Goal: Transaction & Acquisition: Purchase product/service

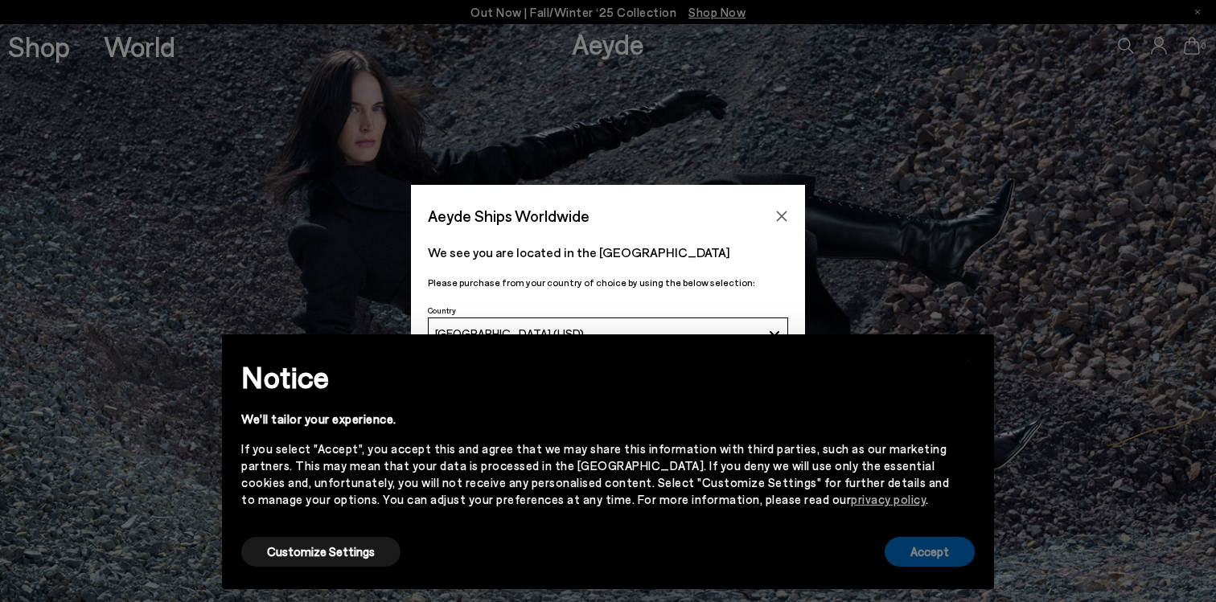
click at [934, 555] on button "Accept" at bounding box center [930, 552] width 90 height 30
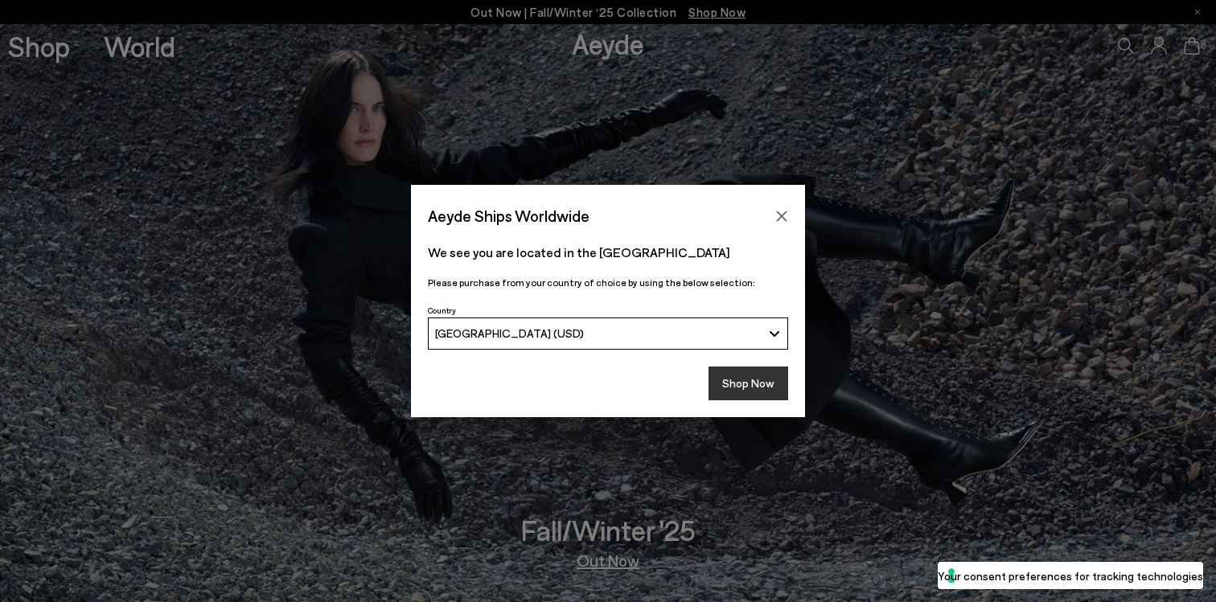
click at [772, 398] on button "Shop Now" at bounding box center [749, 384] width 80 height 34
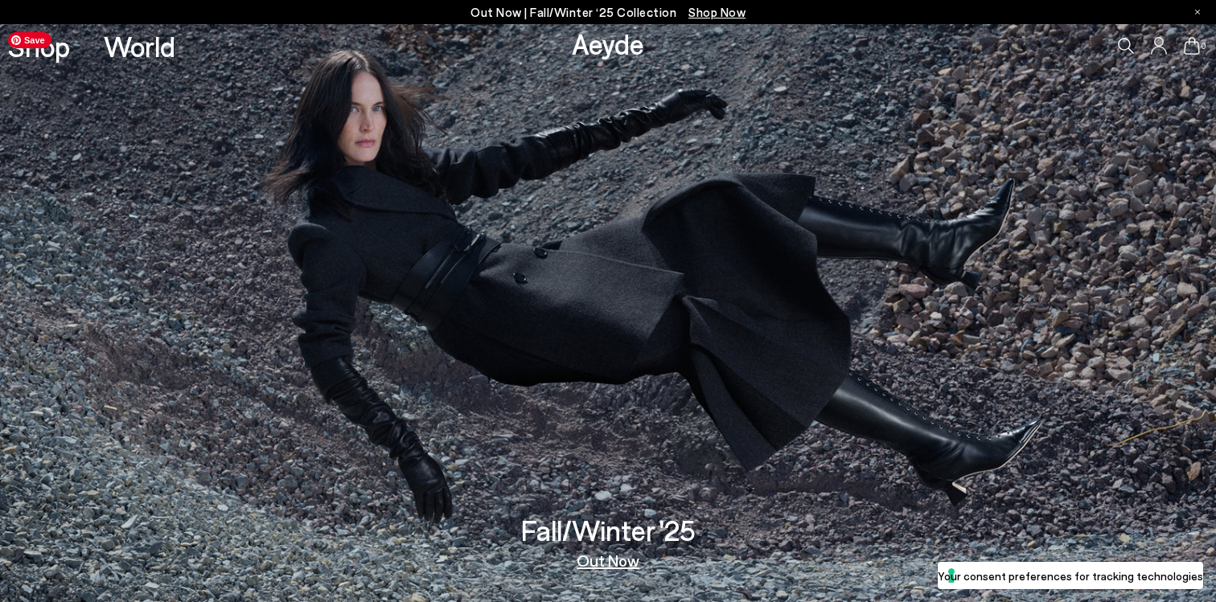
click at [585, 568] on link "Out Now" at bounding box center [608, 561] width 63 height 16
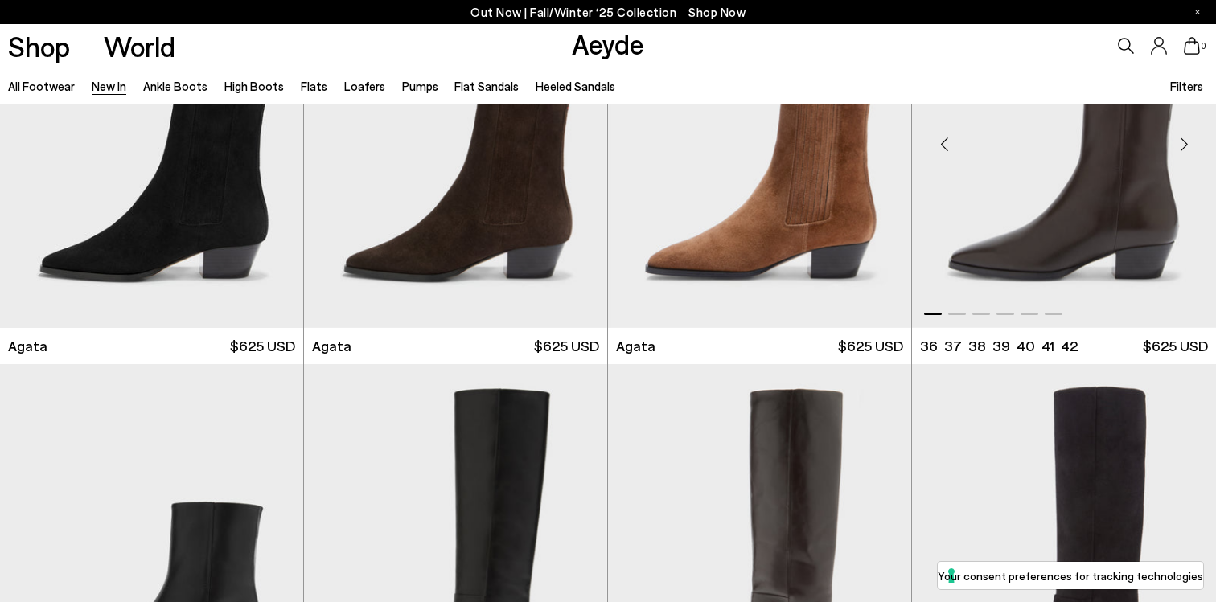
scroll to position [540, 0]
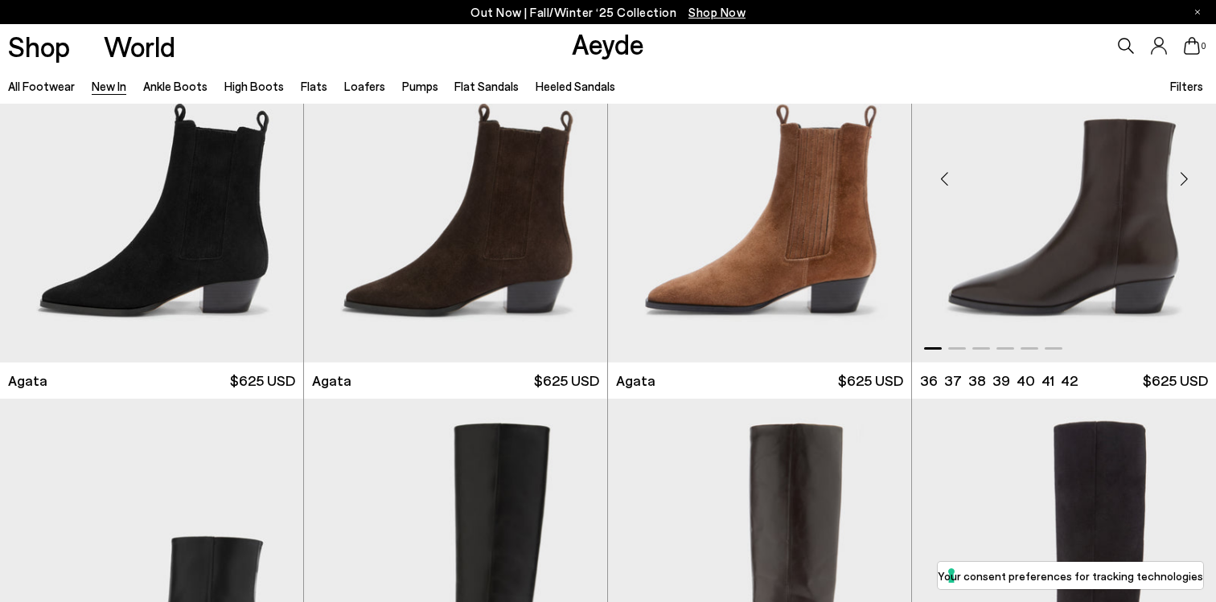
click at [1178, 183] on div "Next slide" at bounding box center [1184, 178] width 48 height 48
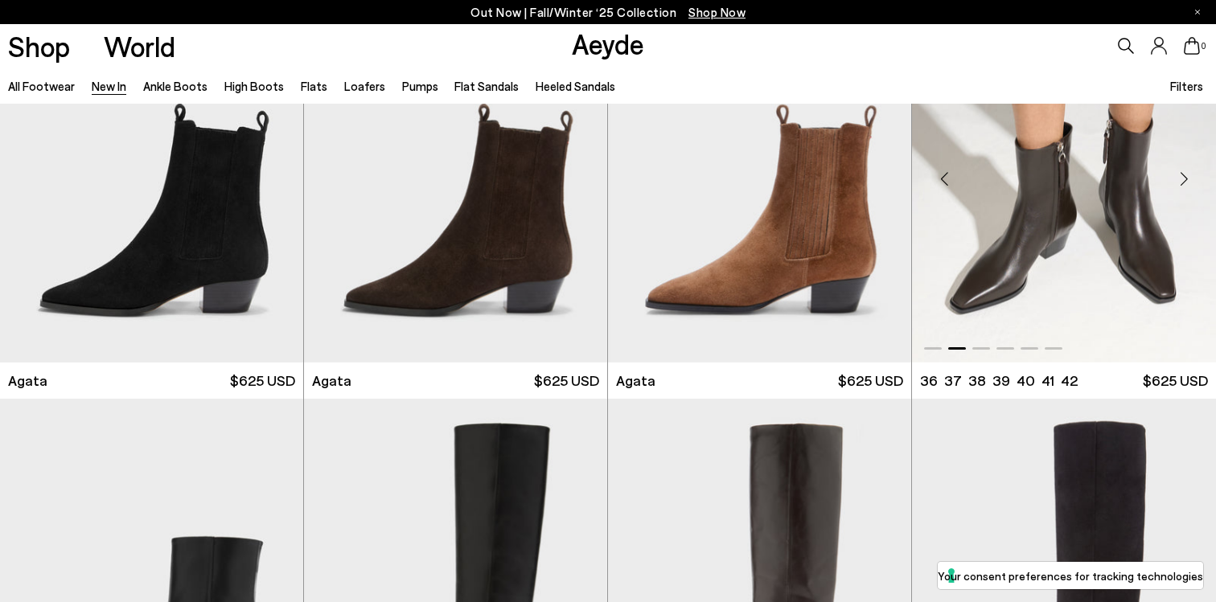
click at [1178, 183] on div "Next slide" at bounding box center [1184, 178] width 48 height 48
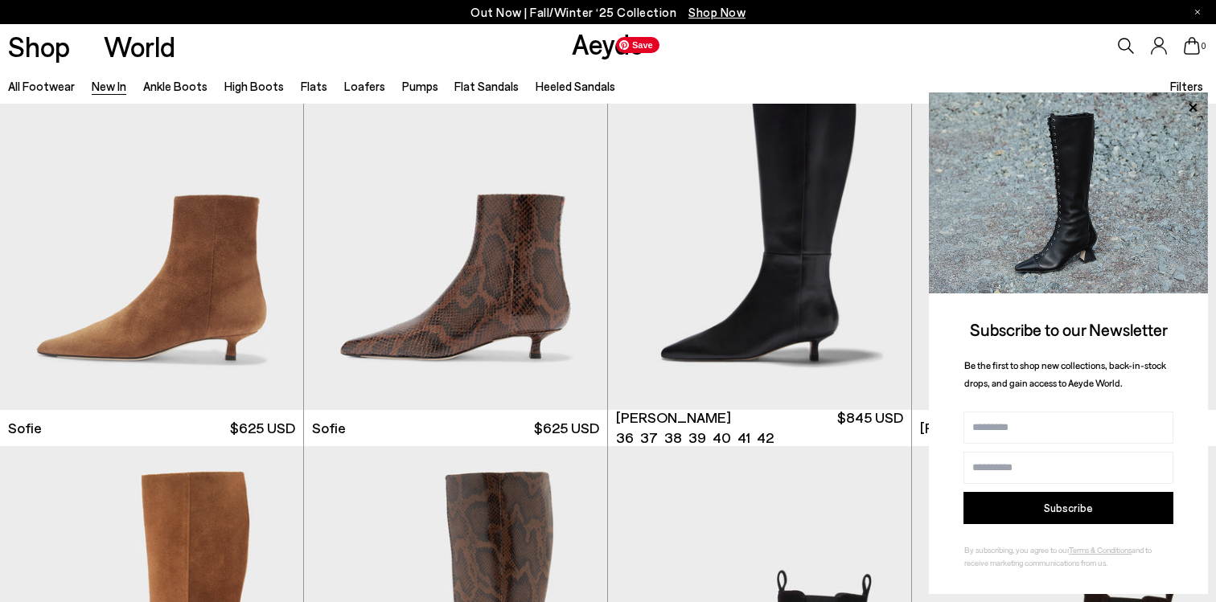
scroll to position [5568, 0]
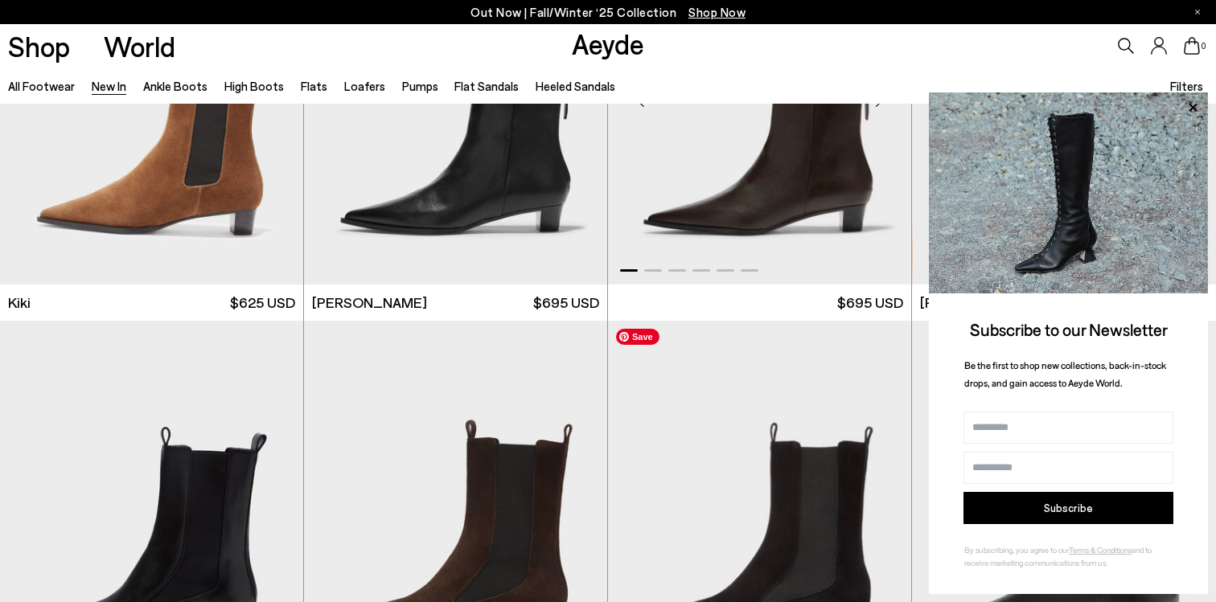
scroll to position [6490, 0]
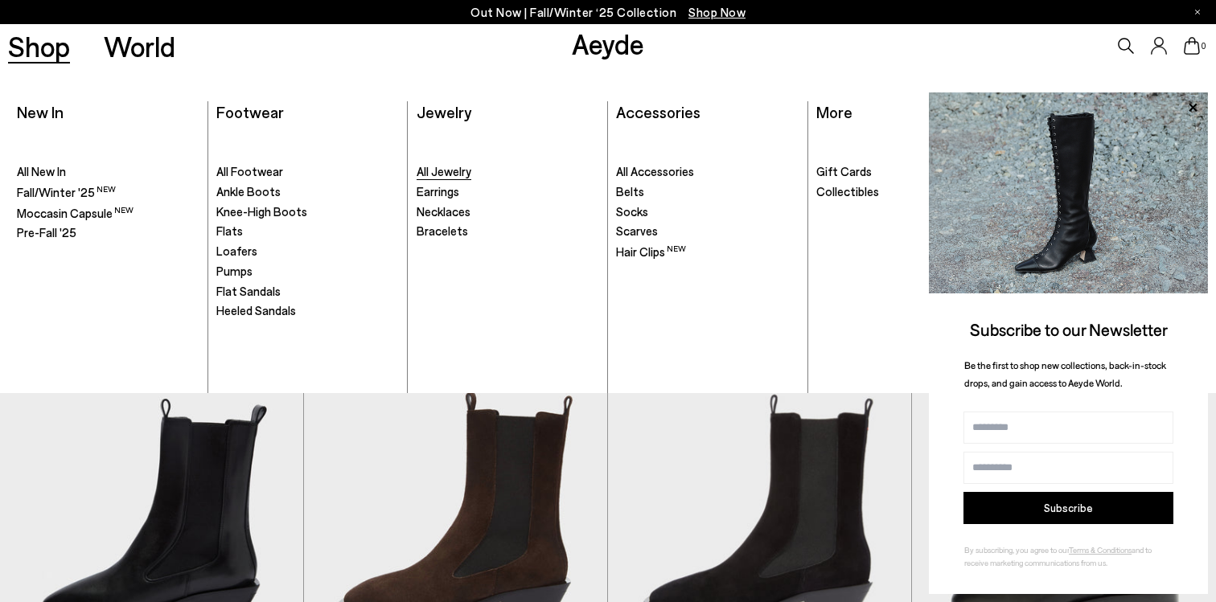
click at [432, 173] on span "All Jewelry" at bounding box center [444, 171] width 55 height 14
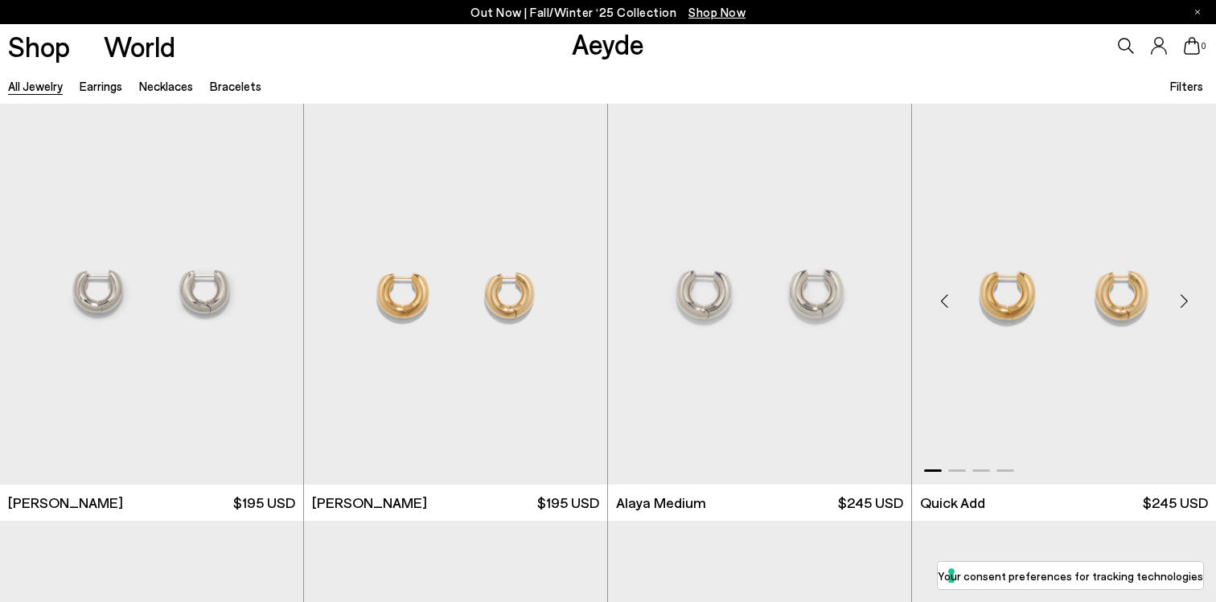
click at [1178, 302] on div "Next slide" at bounding box center [1184, 301] width 48 height 48
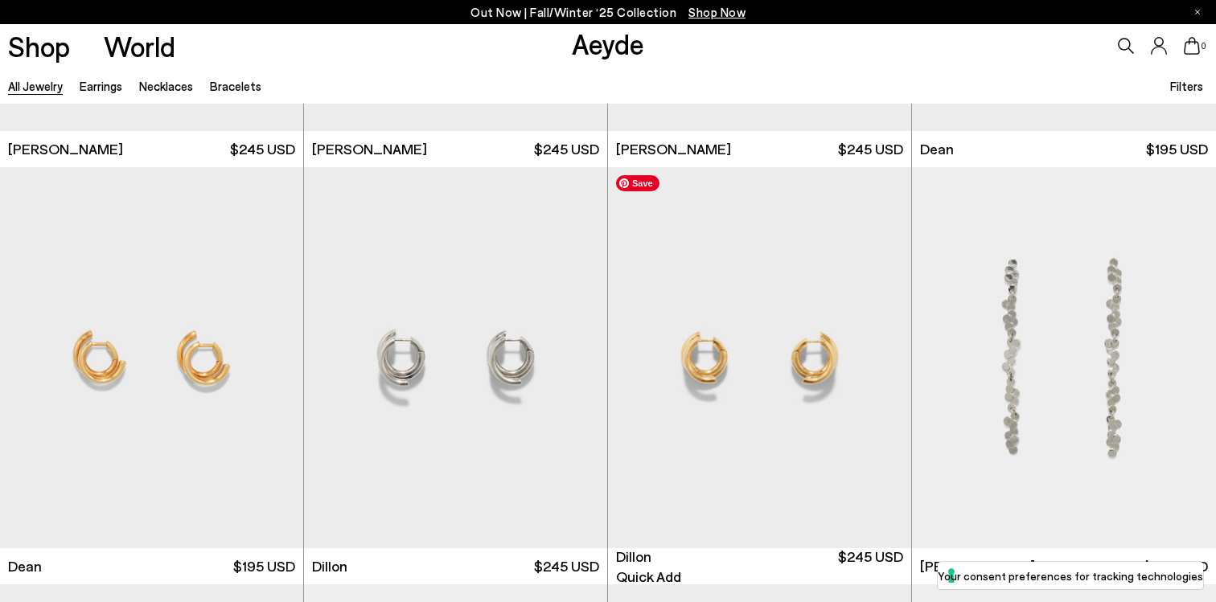
scroll to position [3356, 0]
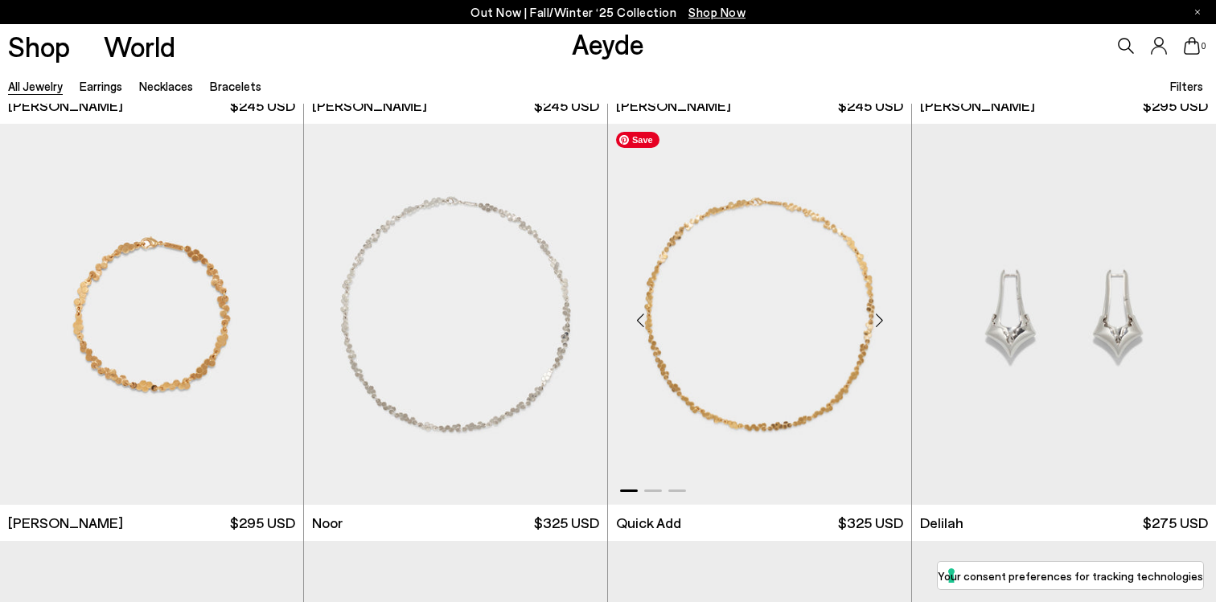
scroll to position [4576, 0]
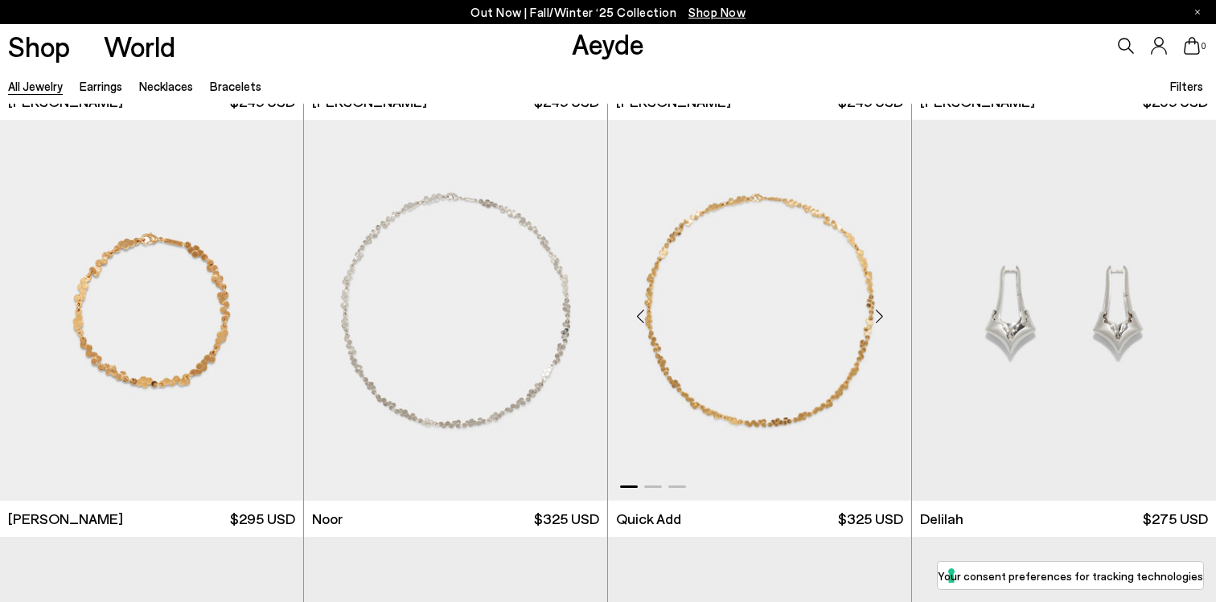
click at [873, 323] on div "Next slide" at bounding box center [879, 317] width 48 height 48
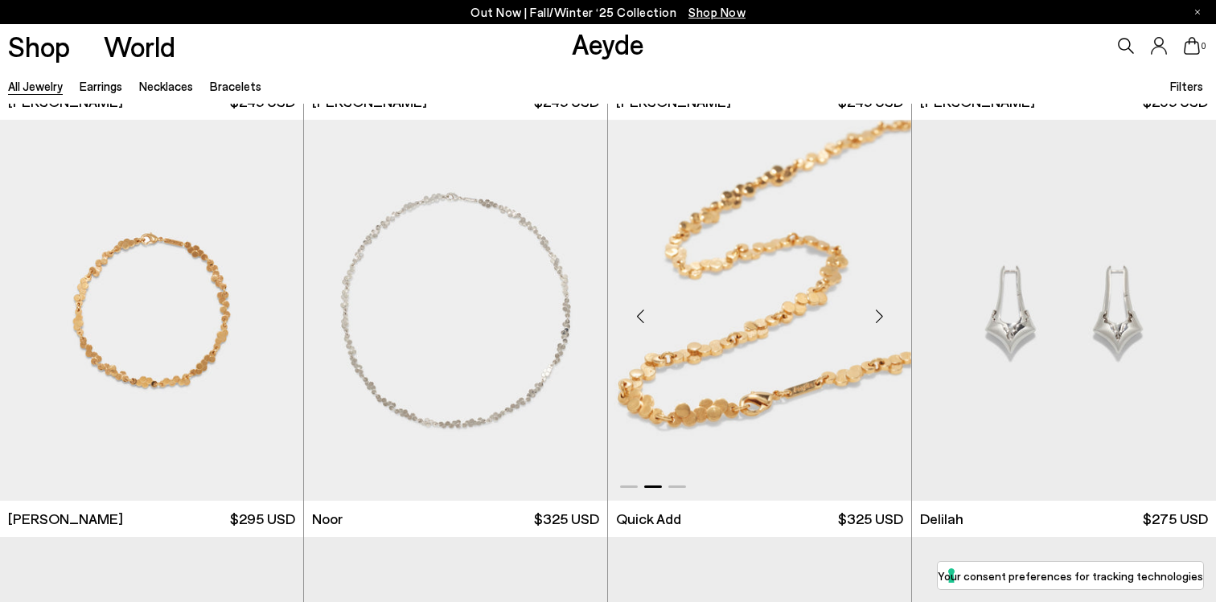
click at [873, 323] on div "Next slide" at bounding box center [879, 317] width 48 height 48
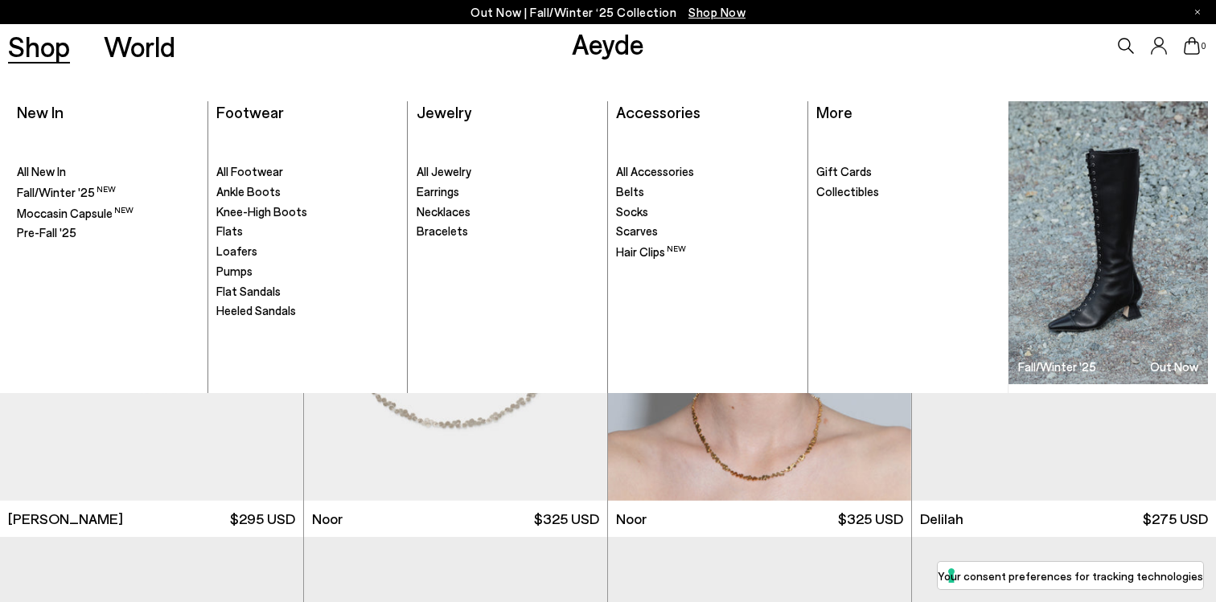
click at [65, 54] on link "Shop" at bounding box center [39, 46] width 62 height 28
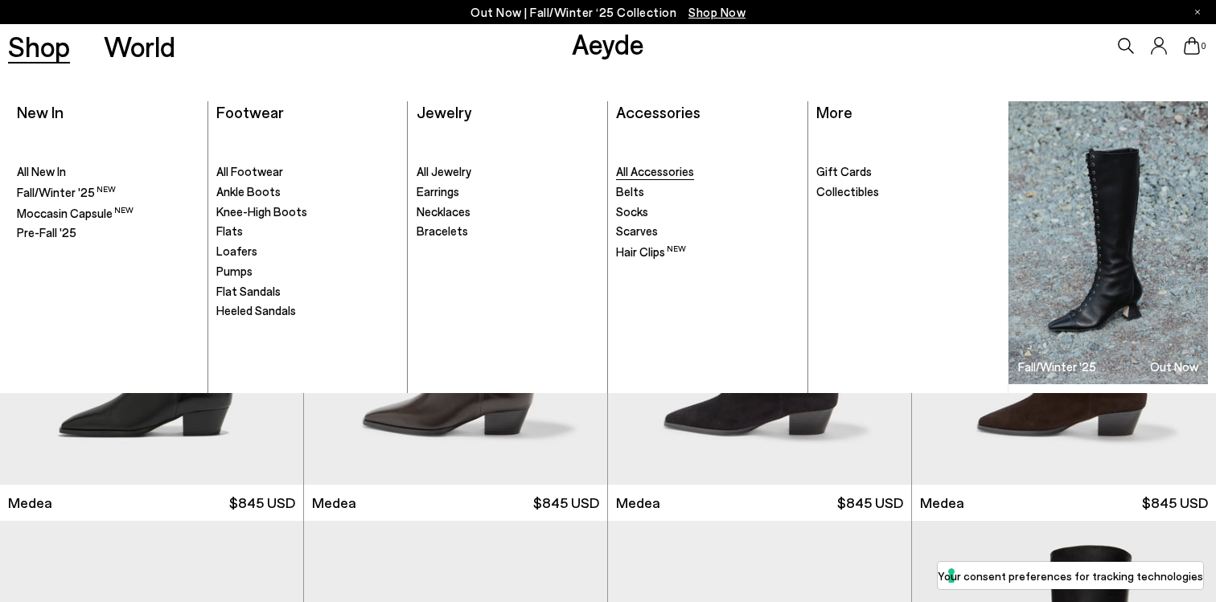
click at [673, 170] on span "All Accessories" at bounding box center [655, 171] width 78 height 14
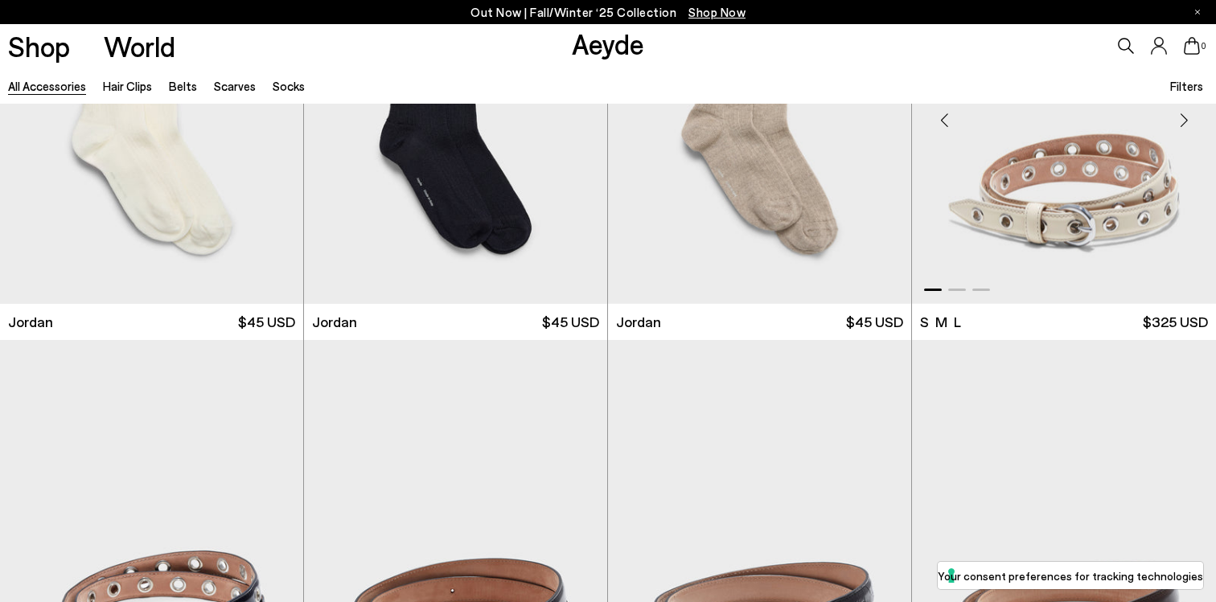
scroll to position [1243, 0]
